Goal: Navigation & Orientation: Find specific page/section

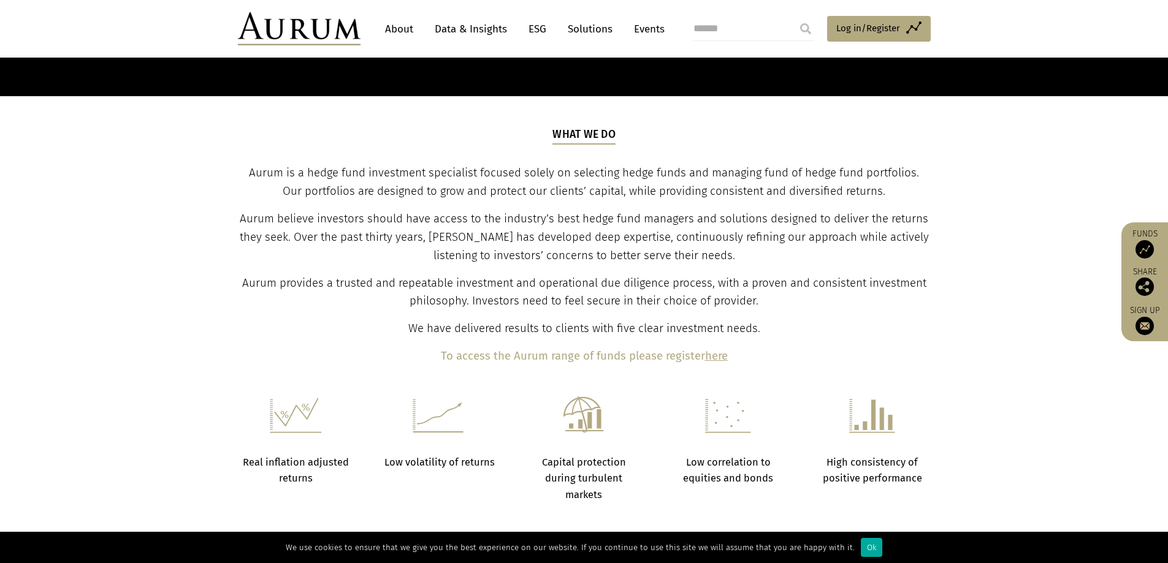
scroll to position [294, 0]
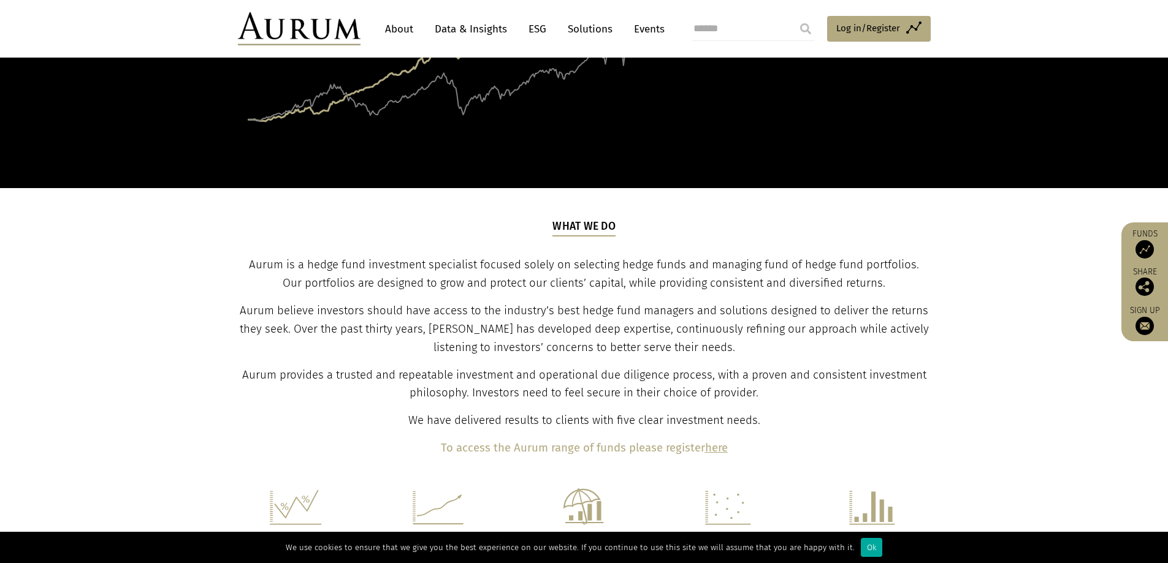
click at [398, 34] on link "About" at bounding box center [399, 29] width 40 height 23
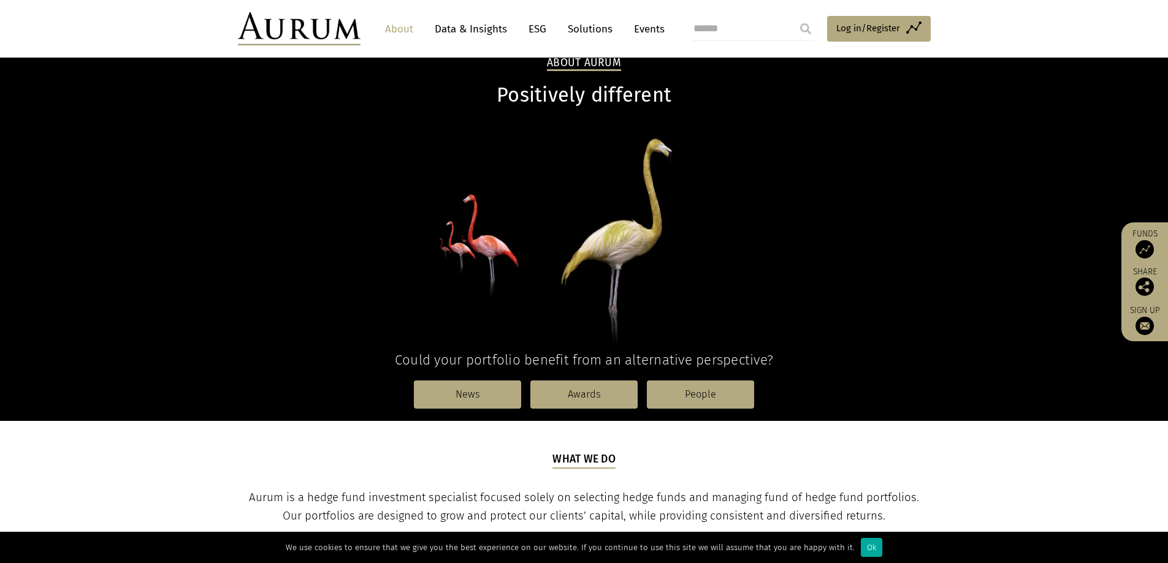
scroll to position [61, 0]
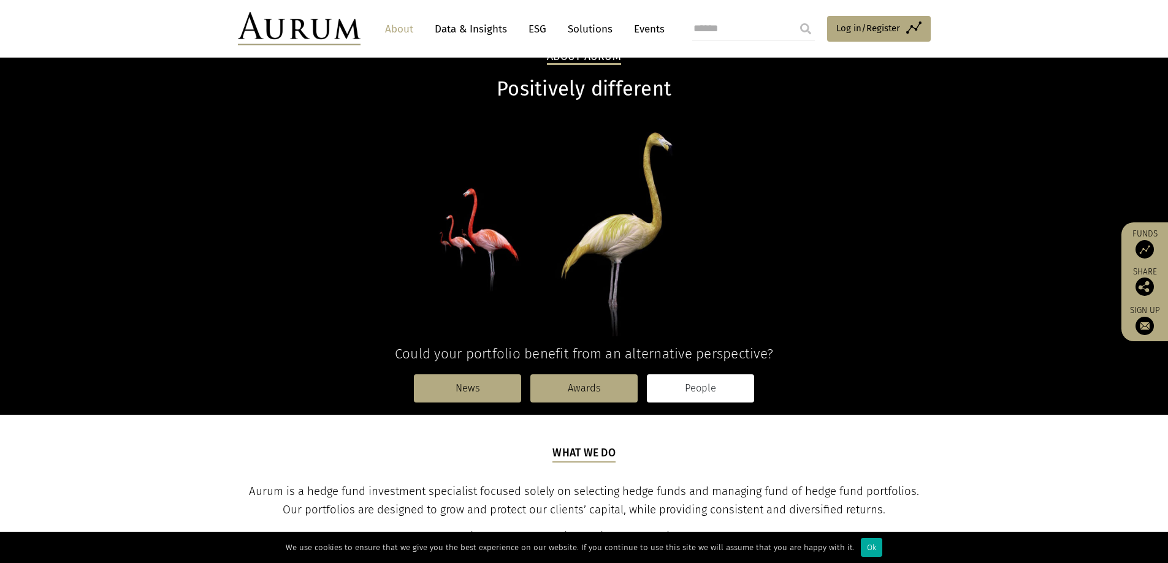
click at [702, 392] on link "People" at bounding box center [700, 389] width 107 height 28
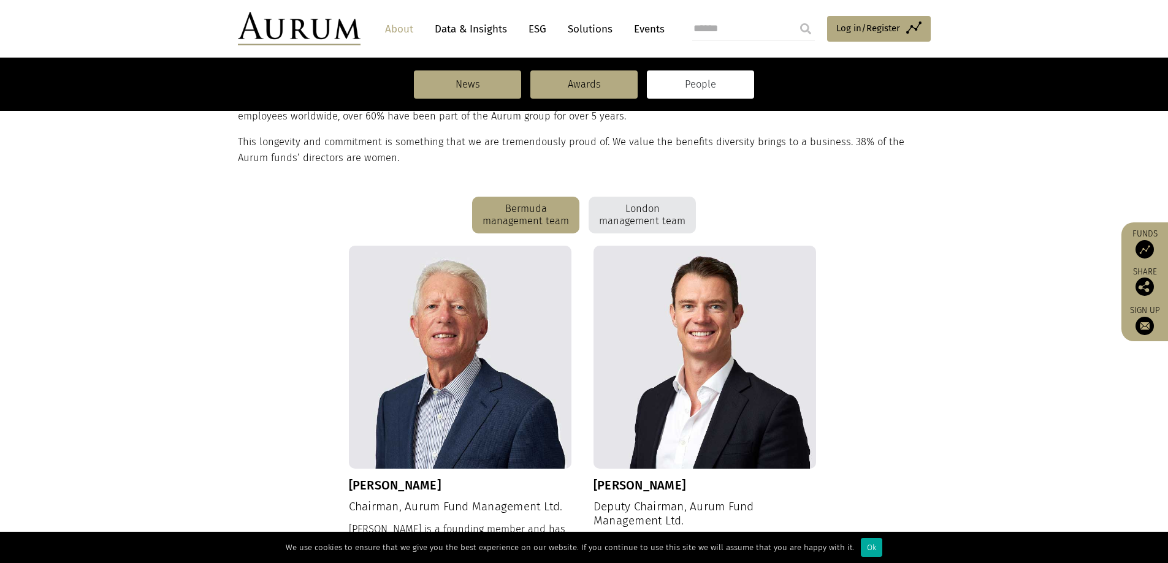
scroll to position [245, 0]
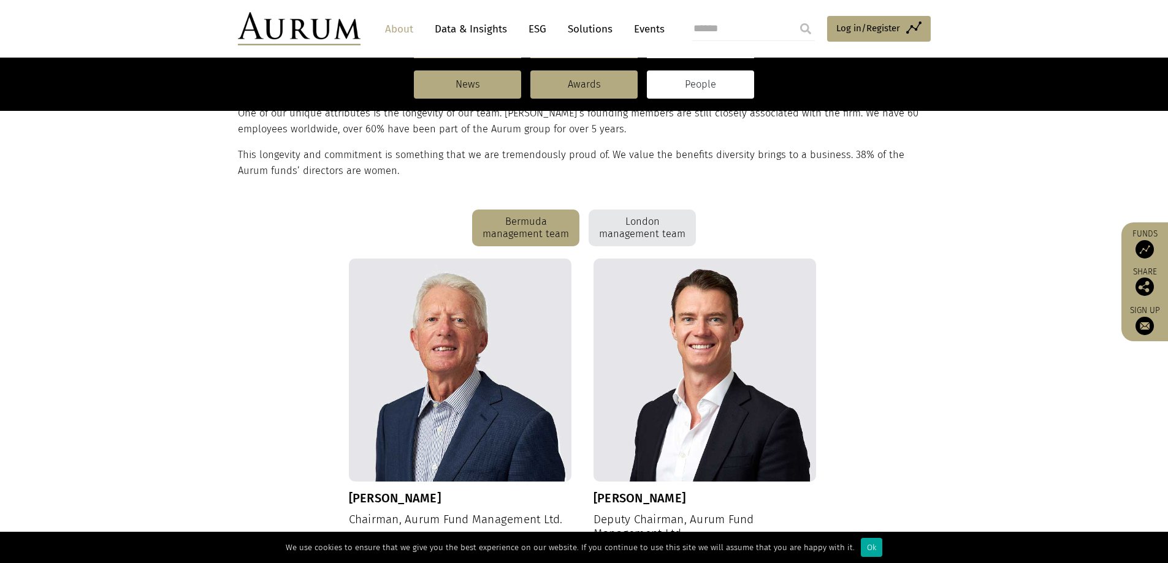
click at [632, 235] on div "London management team" at bounding box center [641, 228] width 107 height 37
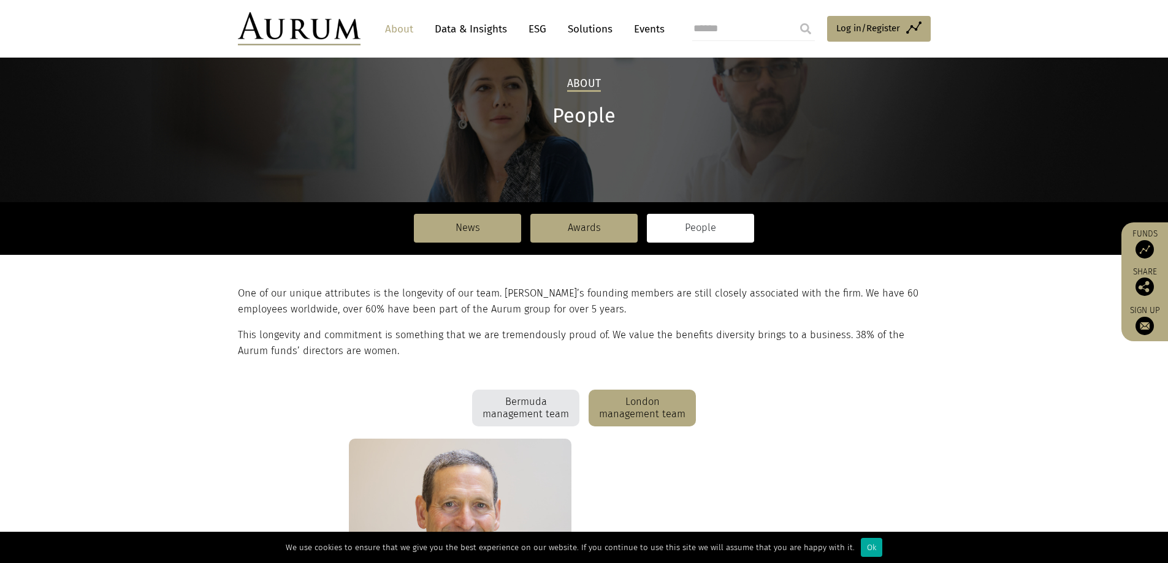
scroll to position [61, 0]
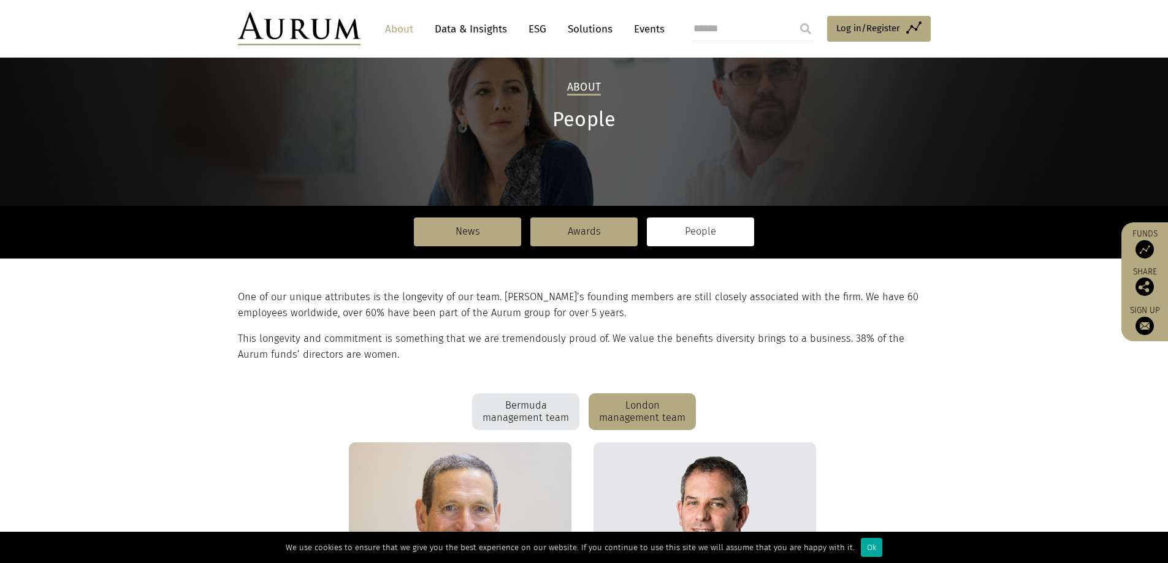
click at [603, 30] on link "Solutions" at bounding box center [589, 29] width 57 height 23
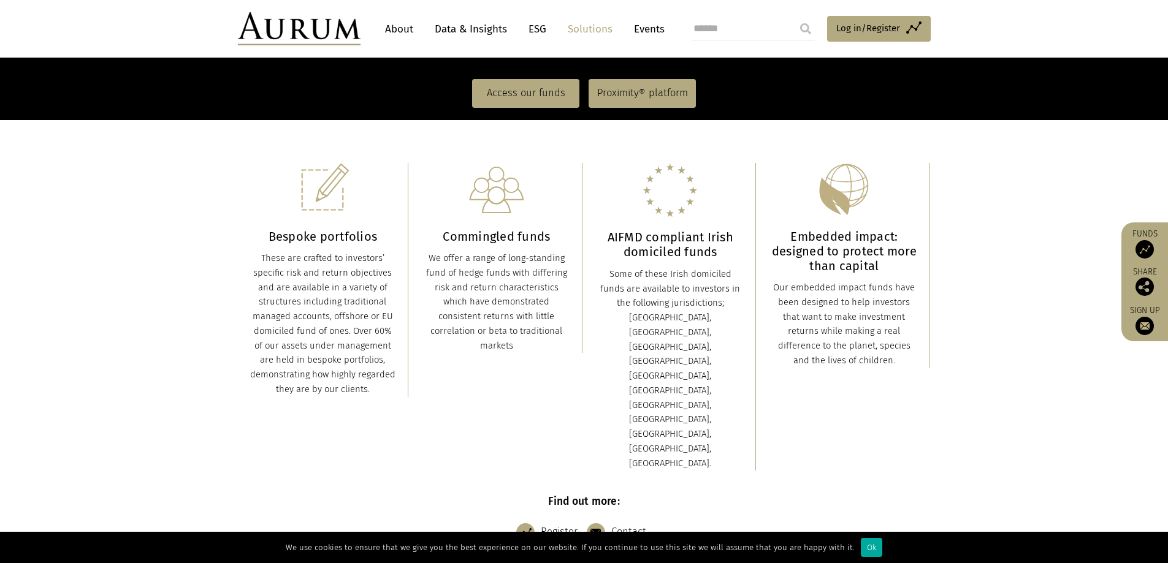
scroll to position [260, 0]
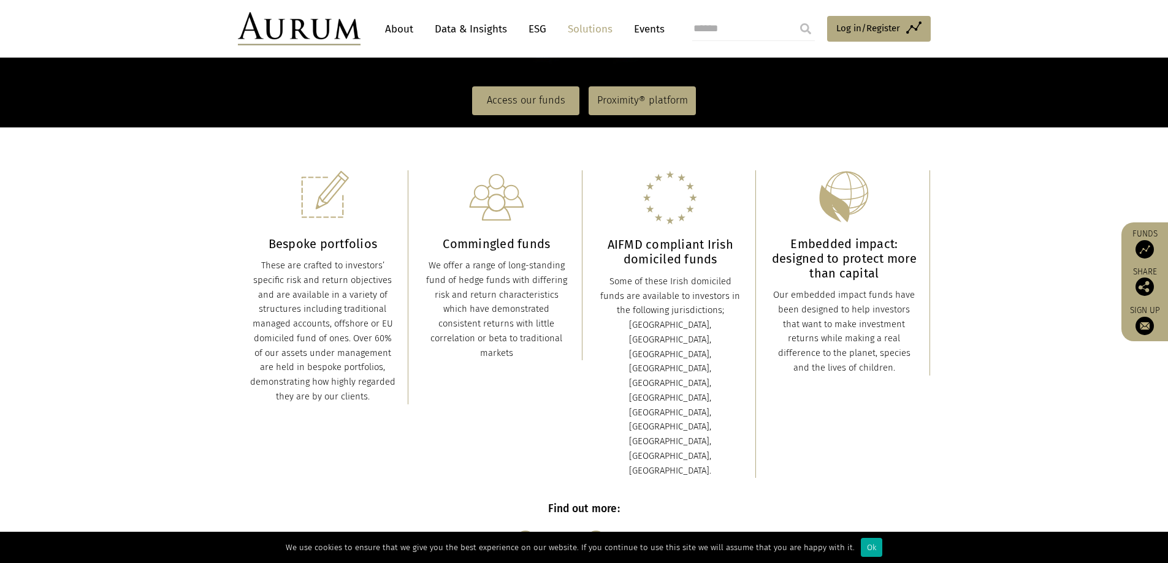
click at [642, 32] on link "Events" at bounding box center [646, 29] width 37 height 23
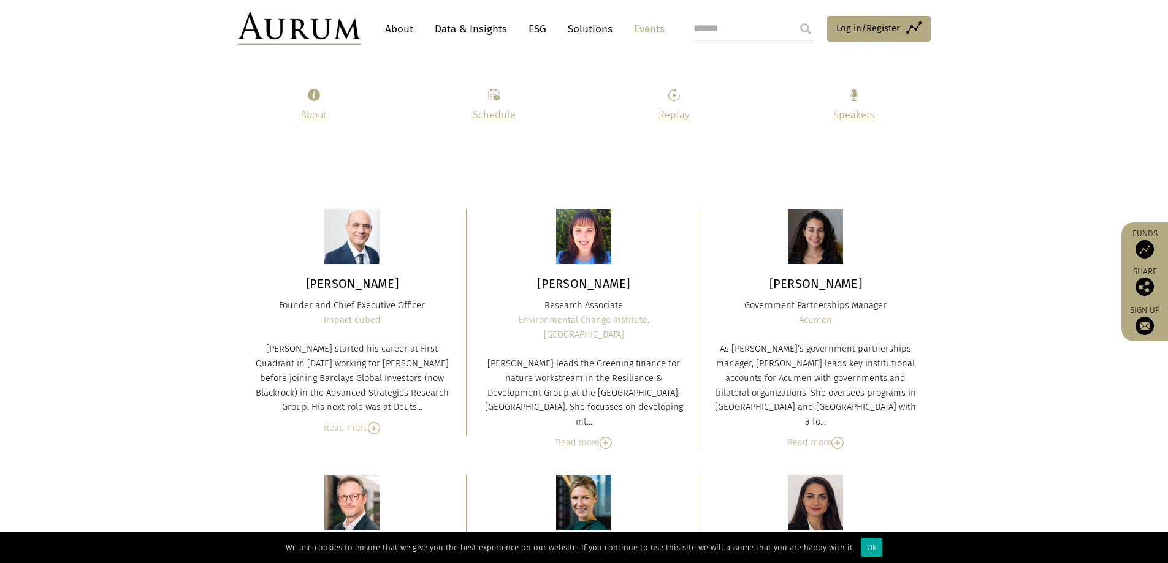
scroll to position [4229, 0]
